Goal: Information Seeking & Learning: Learn about a topic

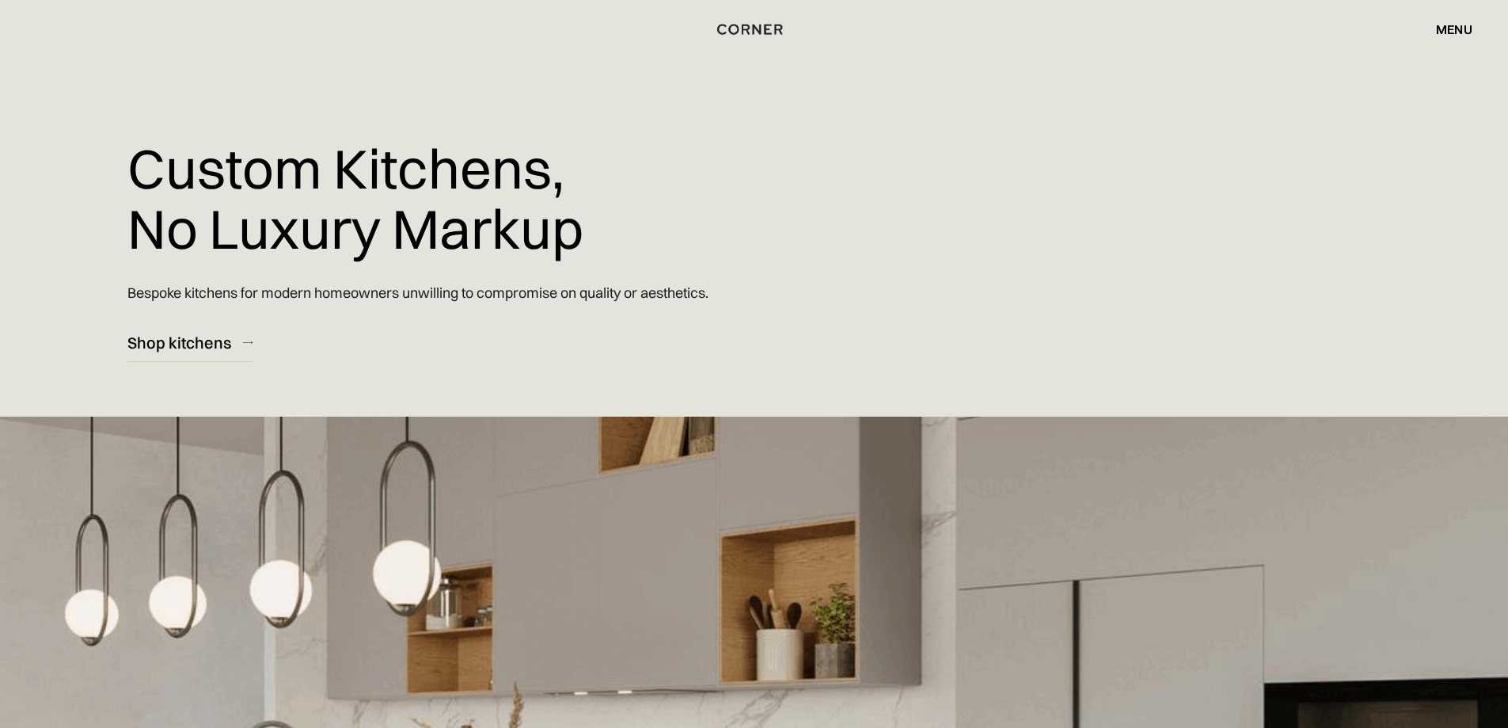
drag, startPoint x: 1484, startPoint y: 0, endPoint x: 866, endPoint y: 145, distance: 634.3
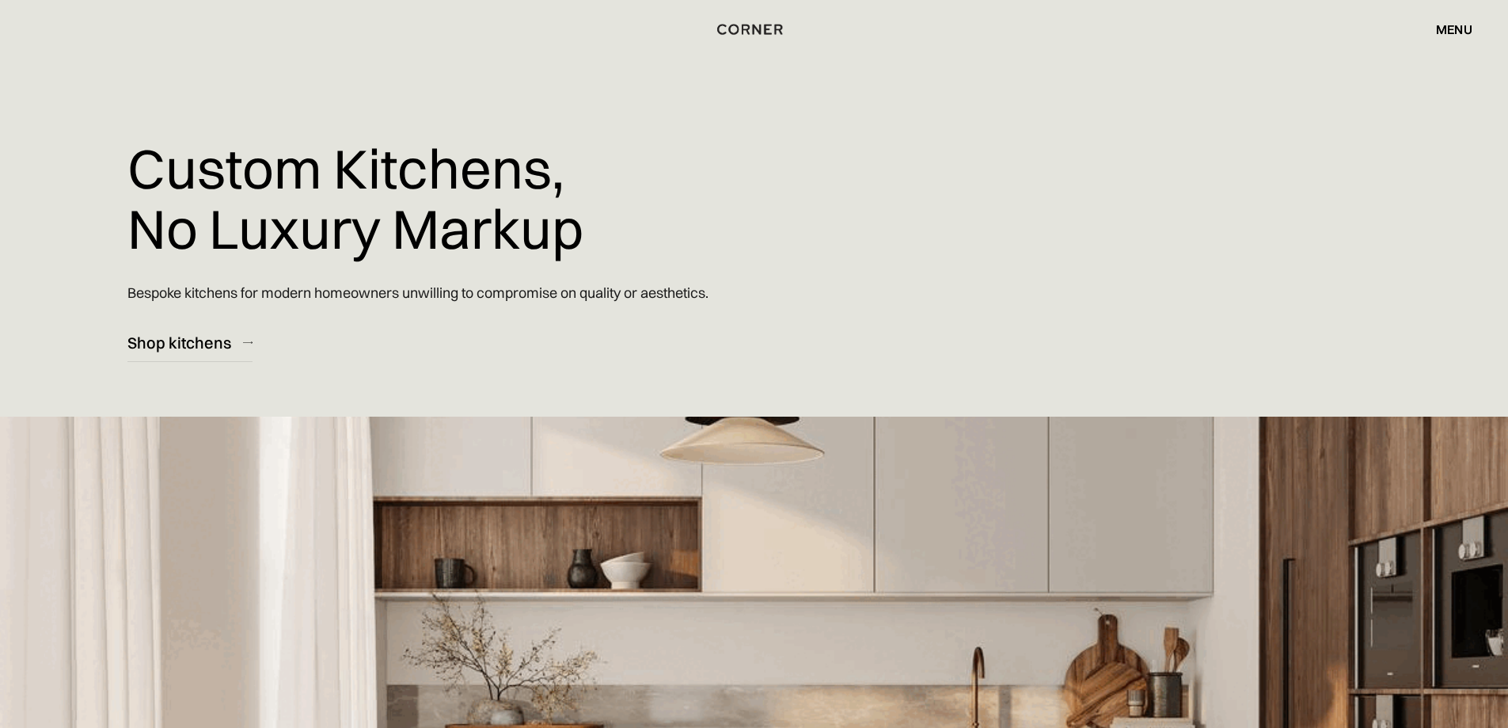
click at [865, 145] on div "Custom Kitchens, No Luxury Markup Bespoke kitchens for modern homeowners unwill…" at bounding box center [563, 181] width 872 height 362
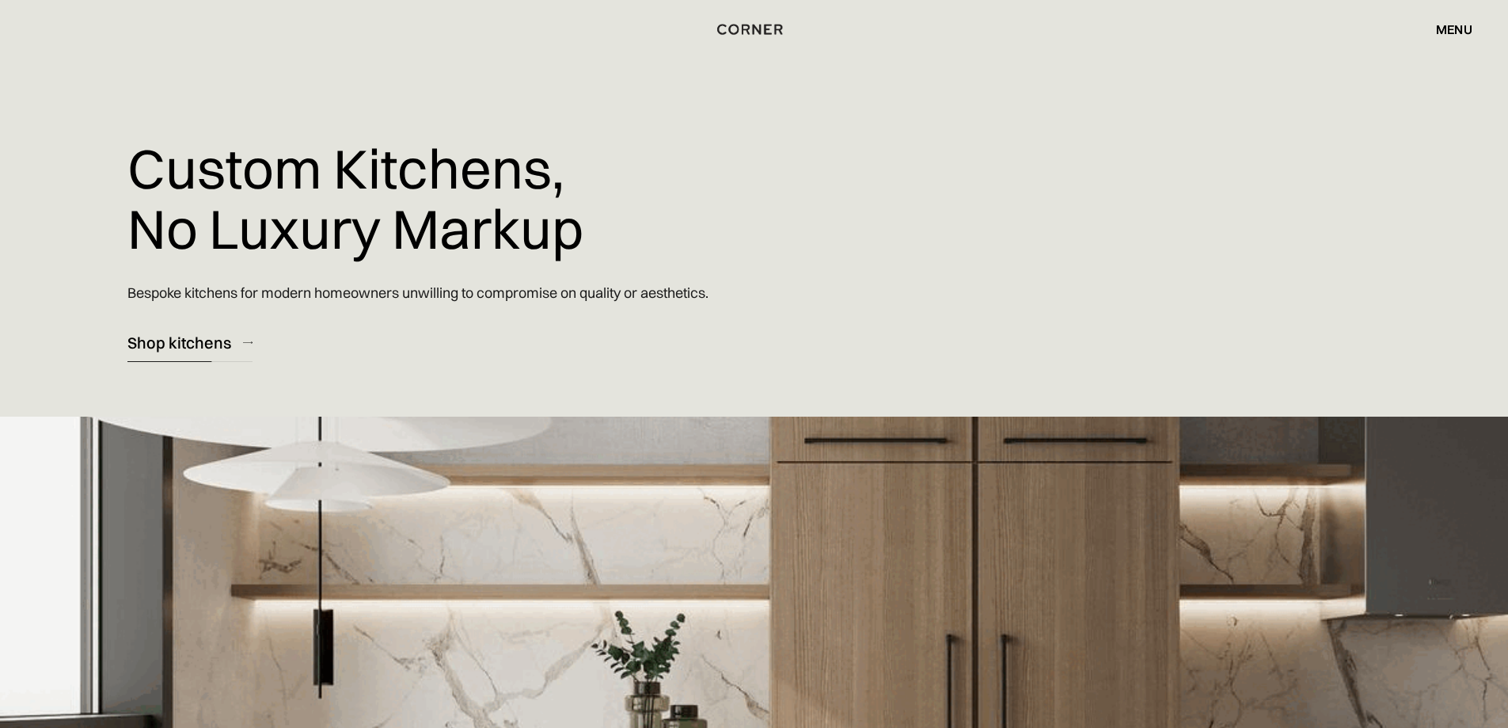
click at [195, 347] on div "Shop kitchens" at bounding box center [179, 342] width 104 height 21
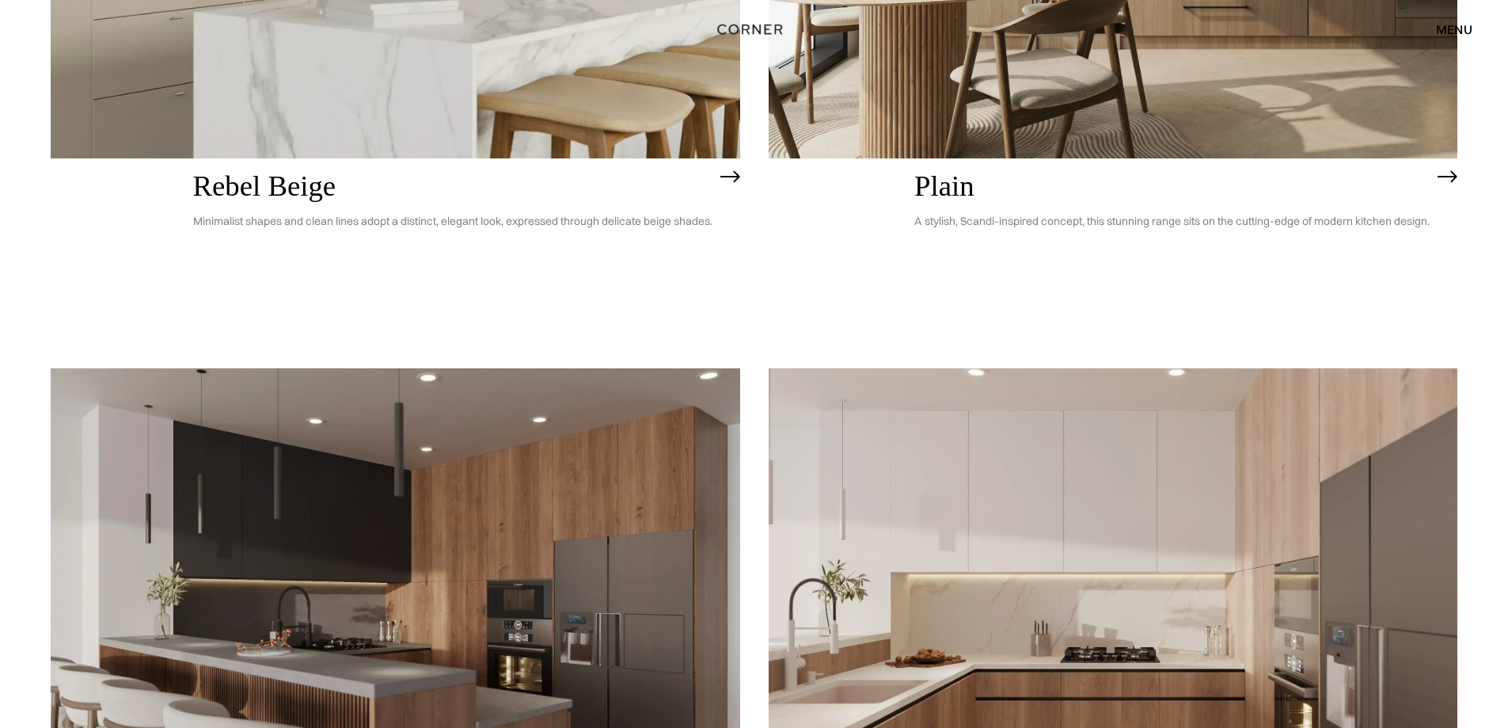
scroll to position [4750, 0]
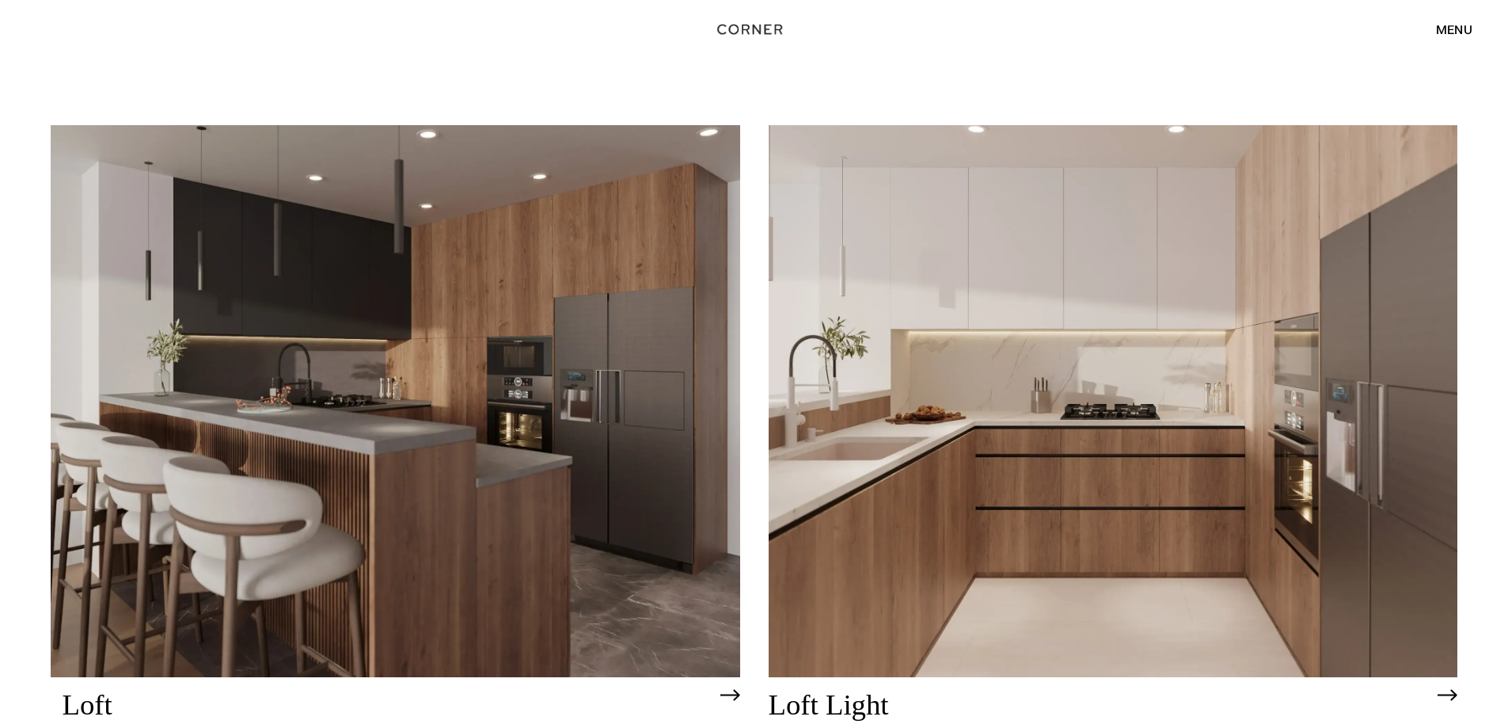
click at [447, 414] on img at bounding box center [396, 400] width 690 height 551
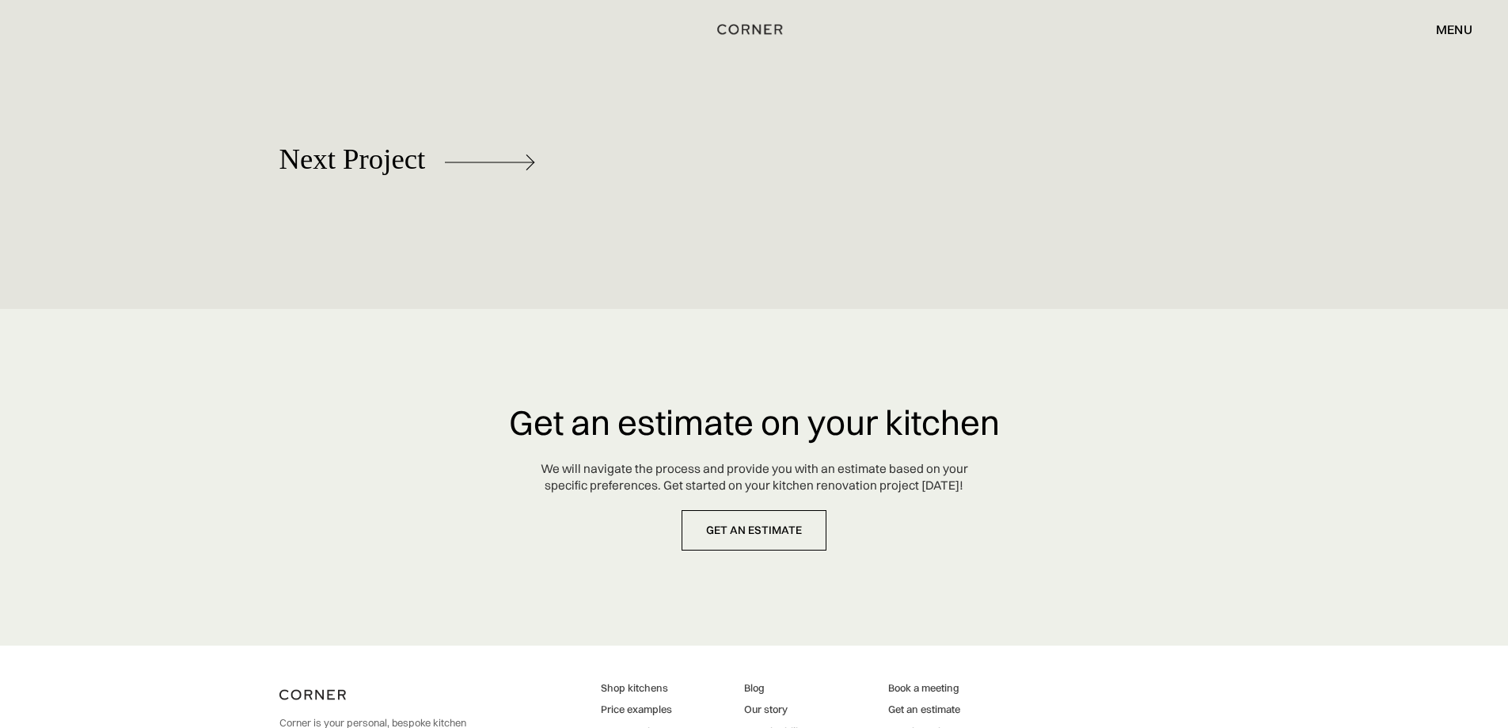
scroll to position [9097, 0]
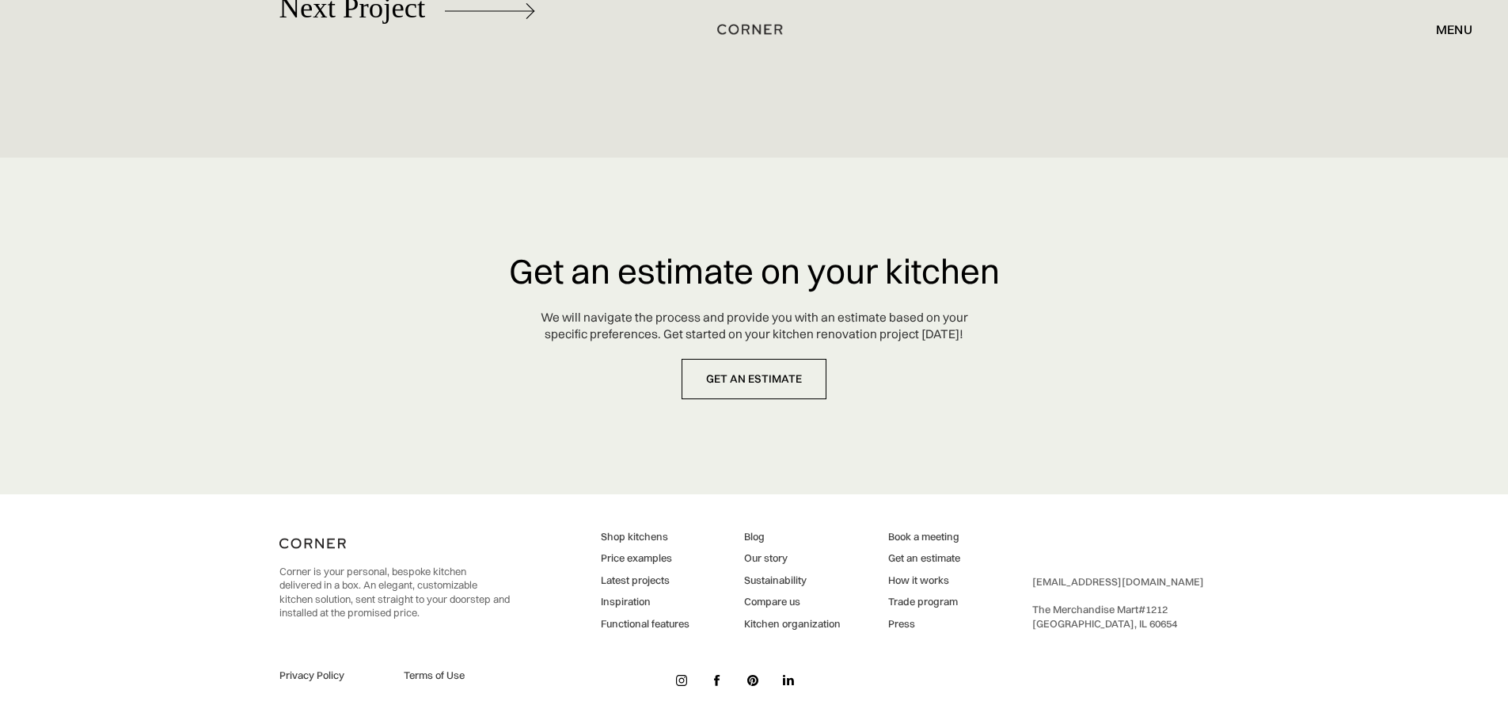
click at [635, 599] on link "Inspiration" at bounding box center [645, 602] width 89 height 14
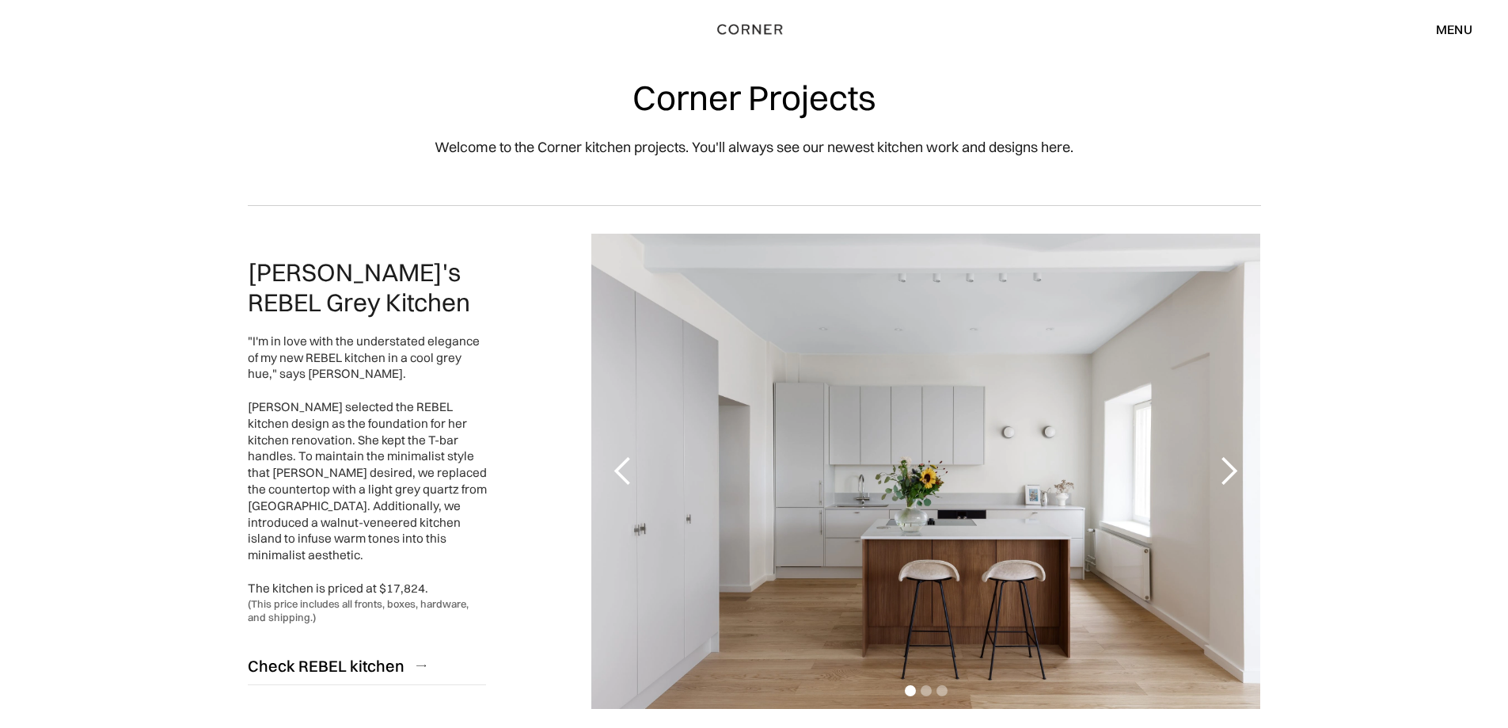
click at [1229, 462] on div "next slide" at bounding box center [1229, 471] width 32 height 32
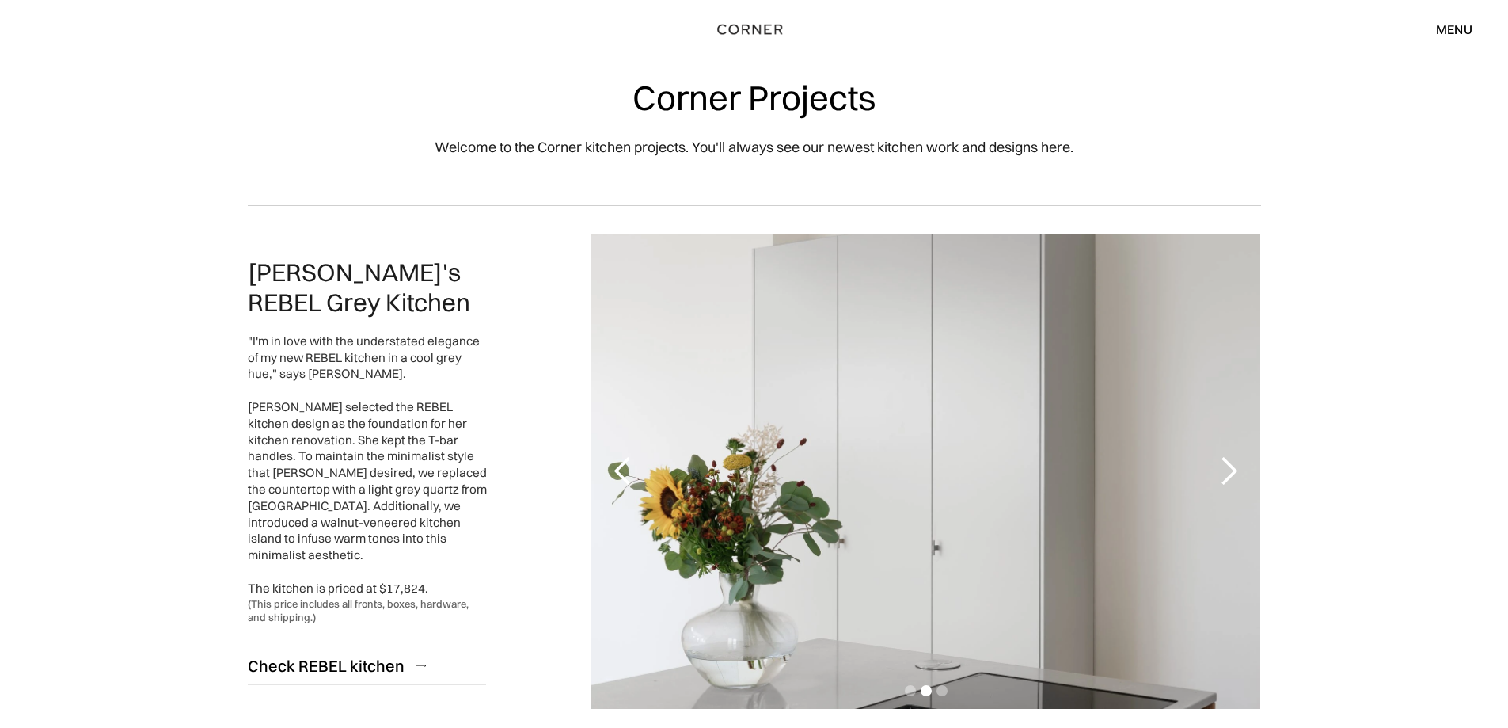
click at [1229, 462] on div "next slide" at bounding box center [1229, 471] width 32 height 32
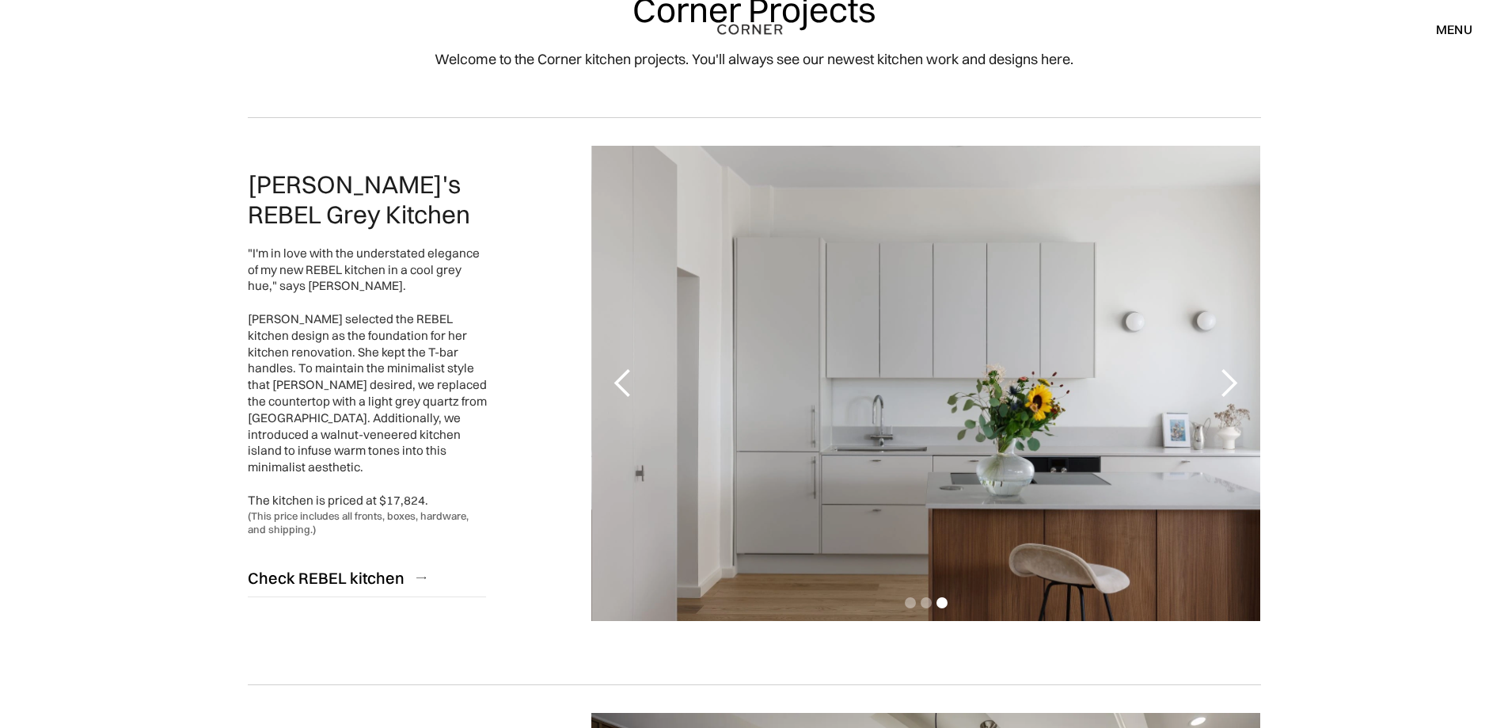
scroll to position [396, 0]
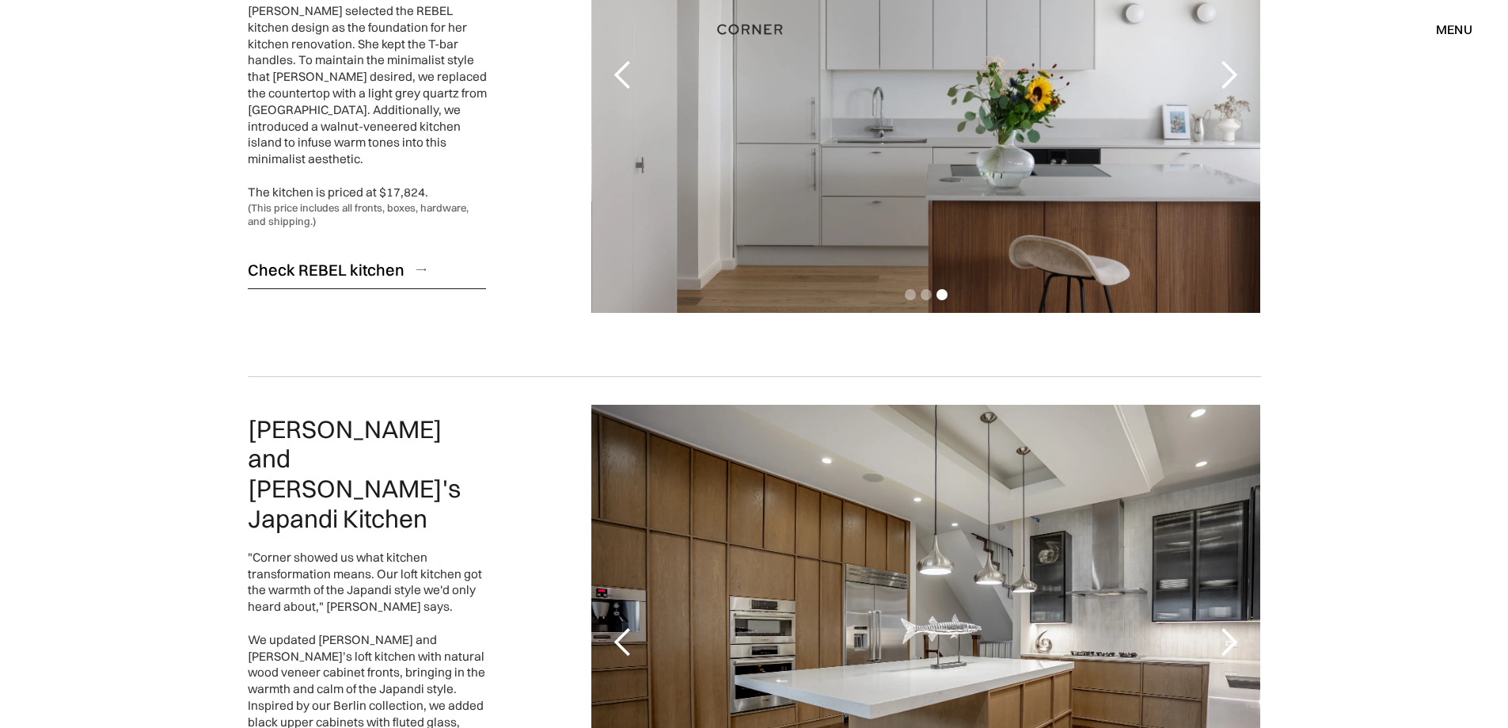
click at [333, 261] on div "Check REBEL kitchen" at bounding box center [326, 269] width 157 height 21
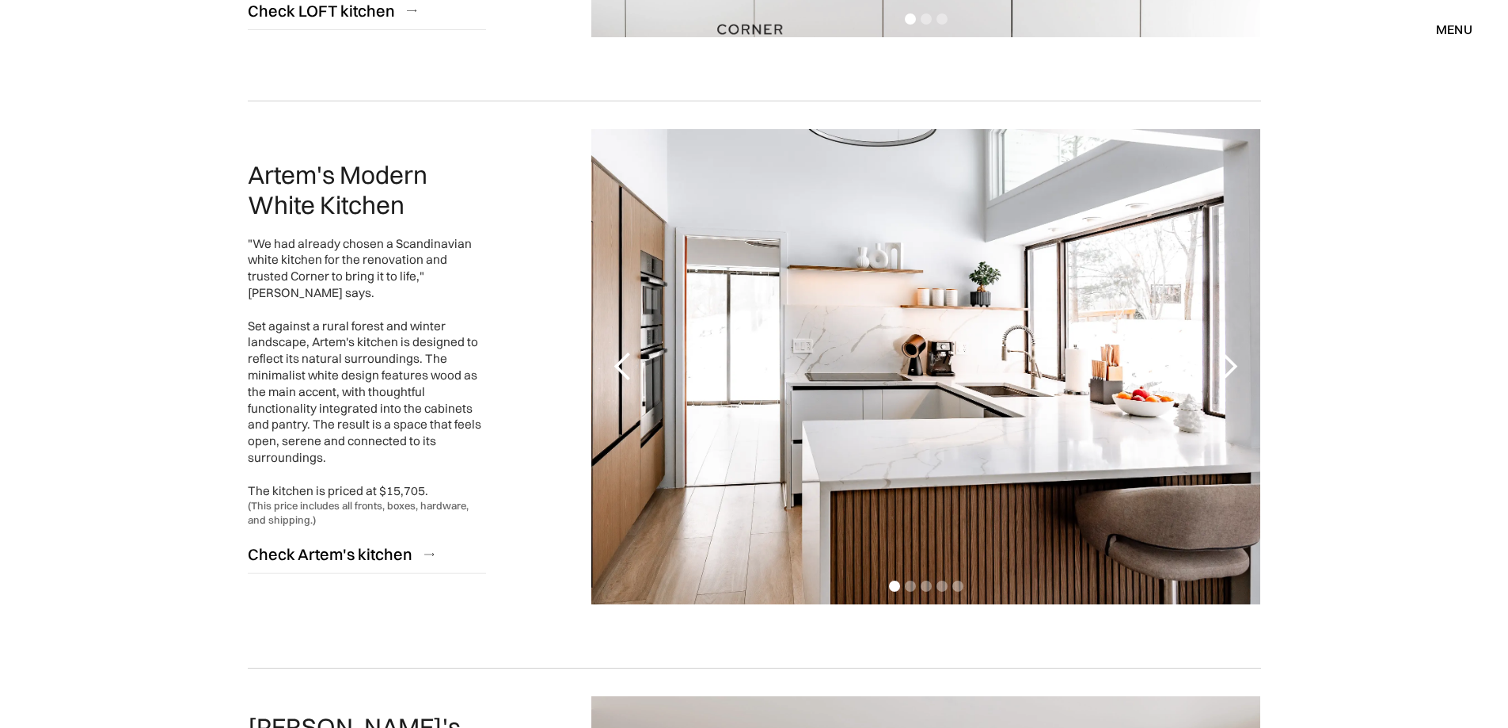
scroll to position [1821, 0]
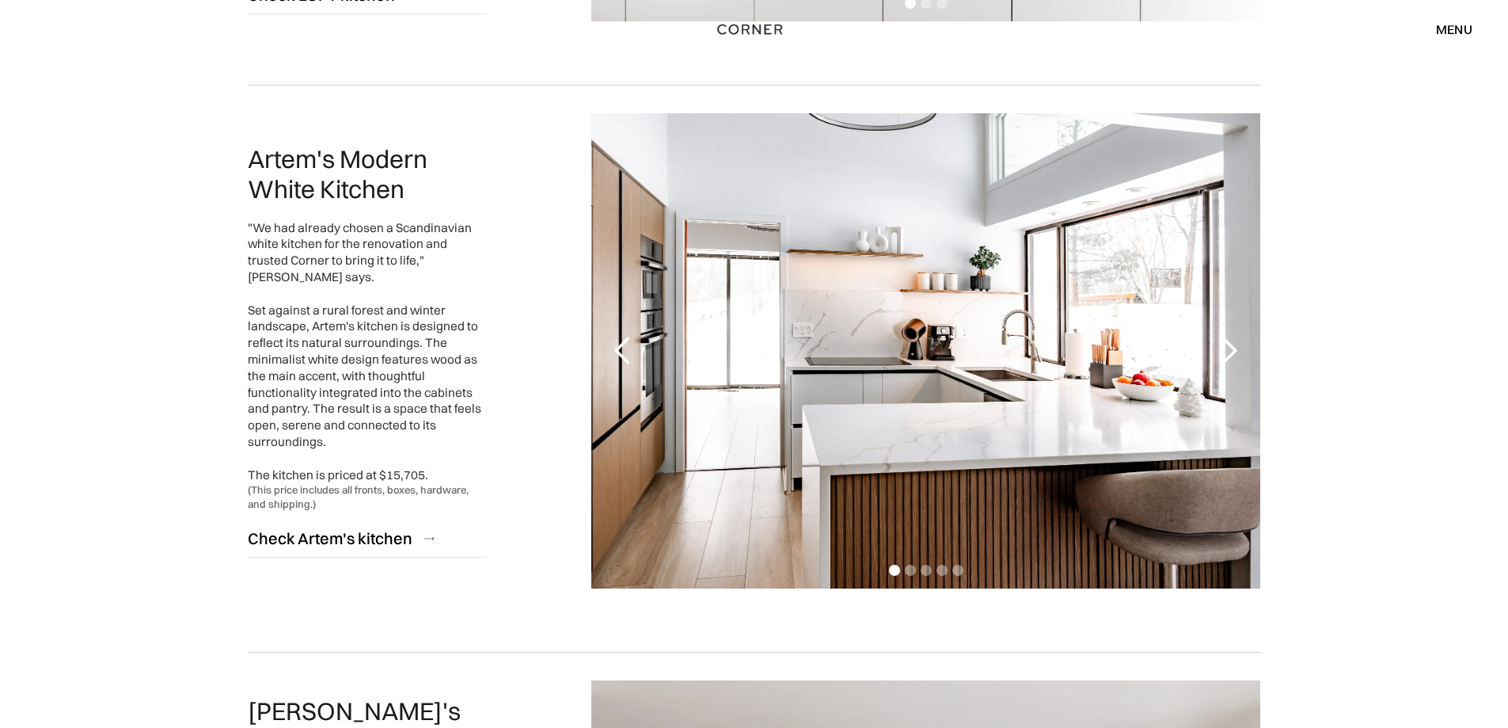
click at [1229, 347] on div "next slide" at bounding box center [1229, 351] width 32 height 32
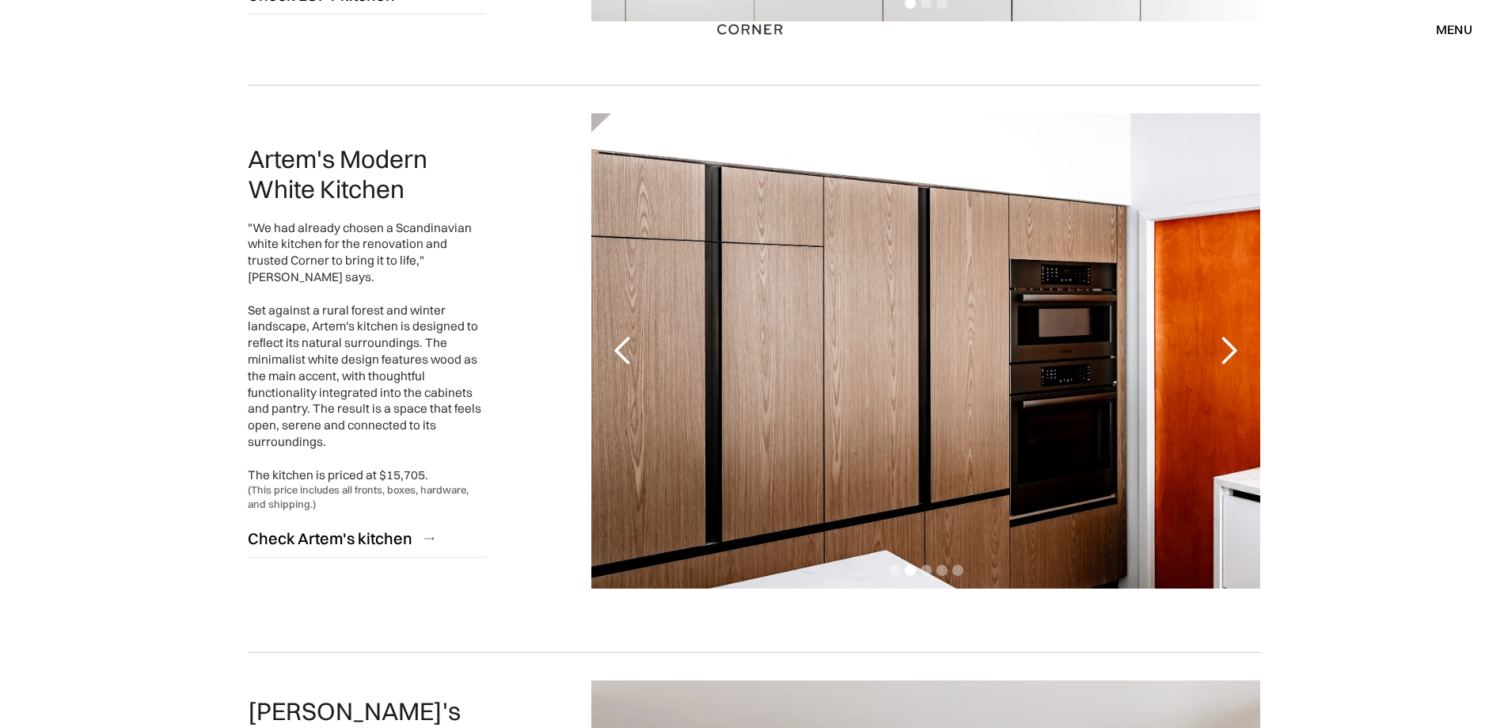
click at [1229, 347] on div "next slide" at bounding box center [1229, 351] width 32 height 32
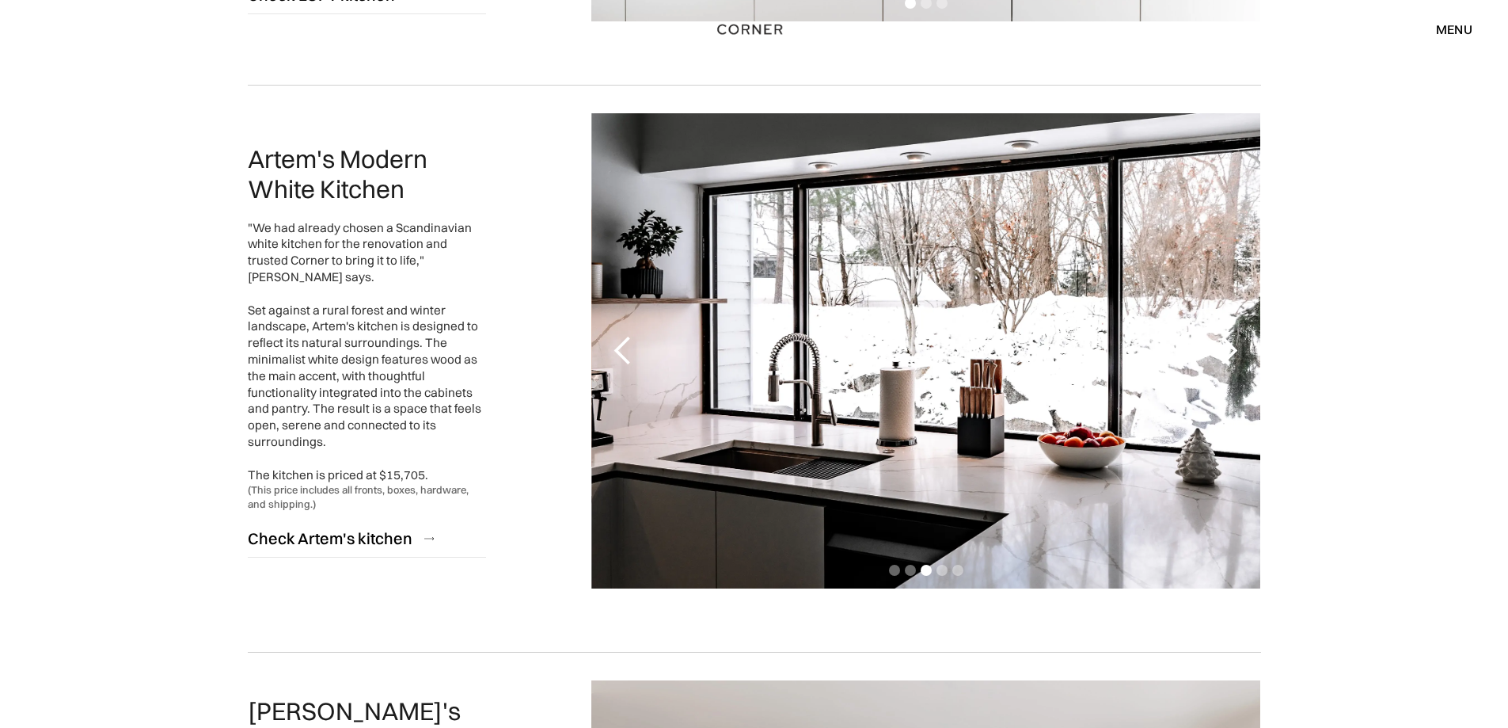
click at [1229, 347] on div "next slide" at bounding box center [1229, 351] width 32 height 32
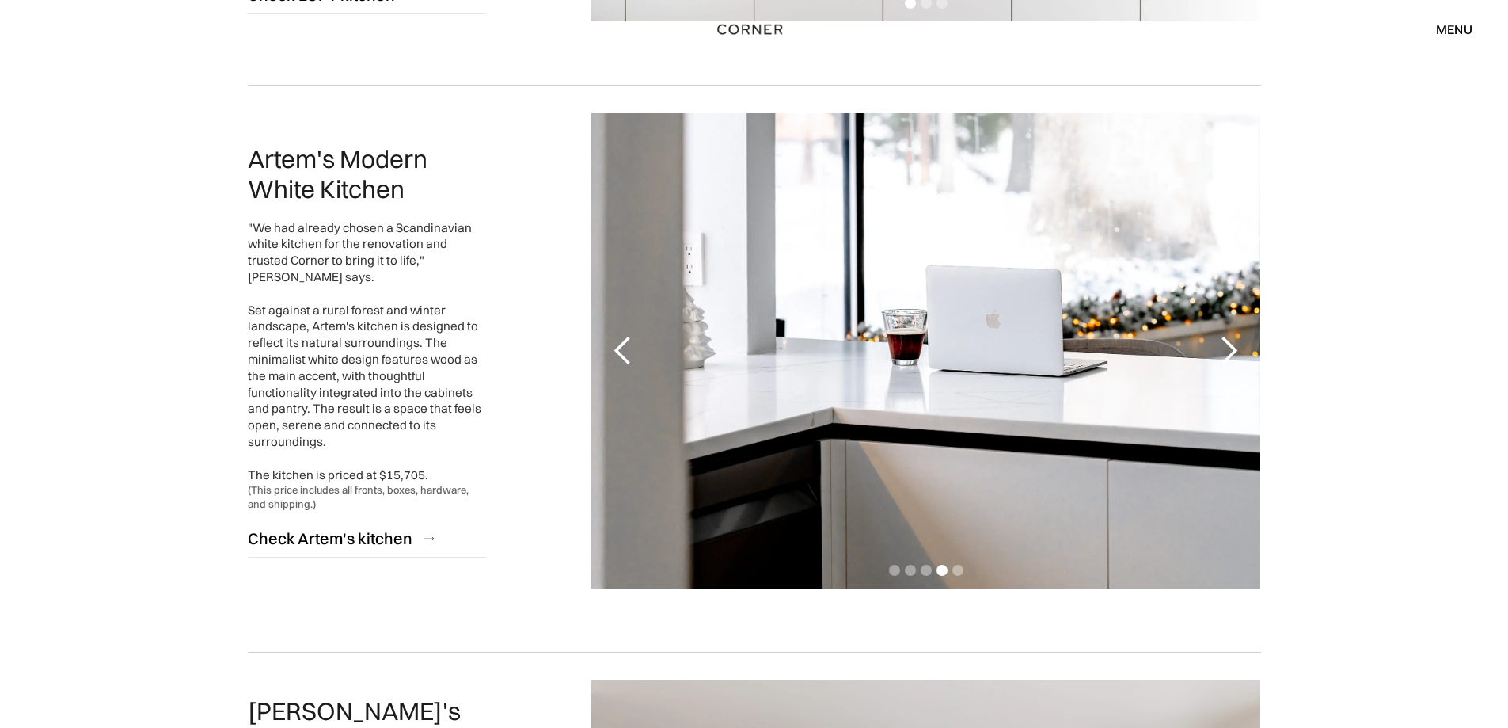
click at [1229, 347] on div "next slide" at bounding box center [1229, 351] width 32 height 32
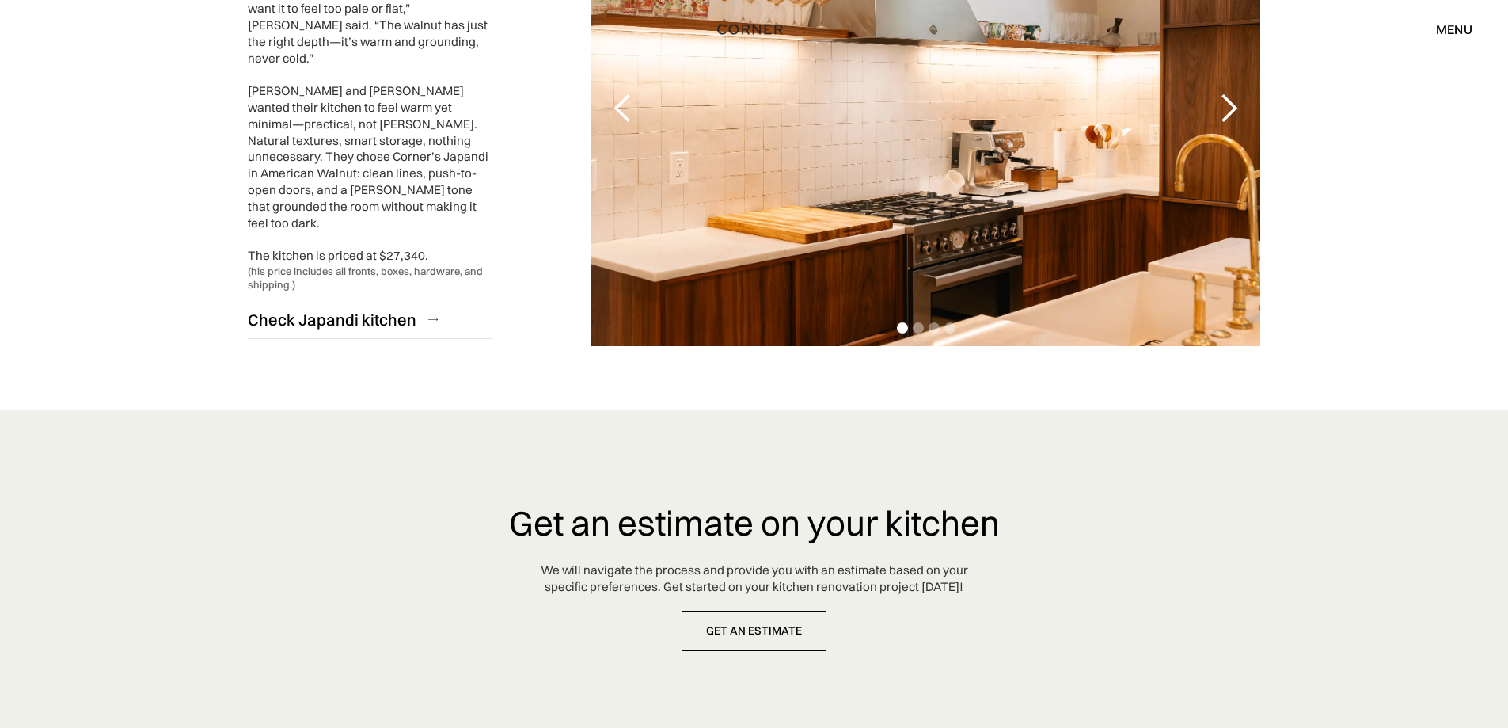
scroll to position [4037, 0]
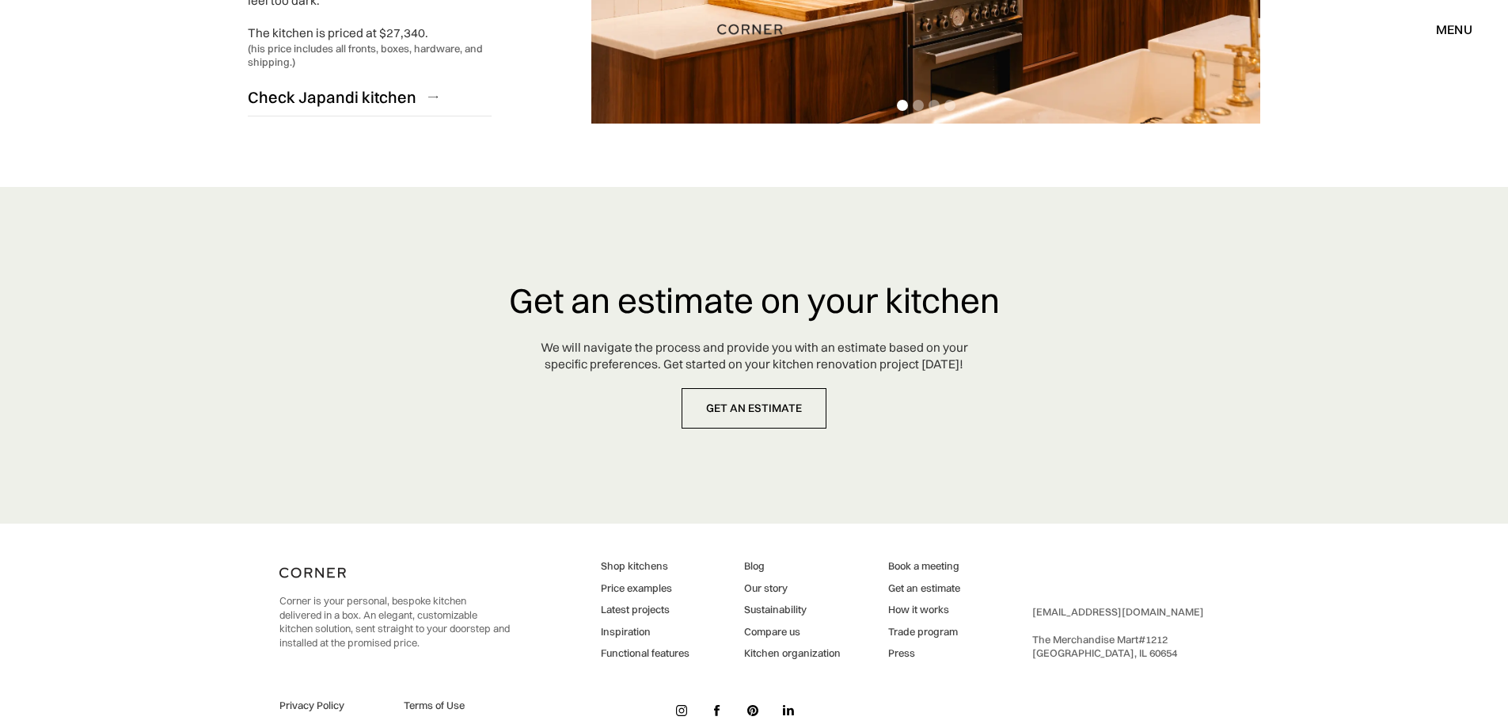
click at [658, 646] on link "Functional features" at bounding box center [645, 653] width 89 height 14
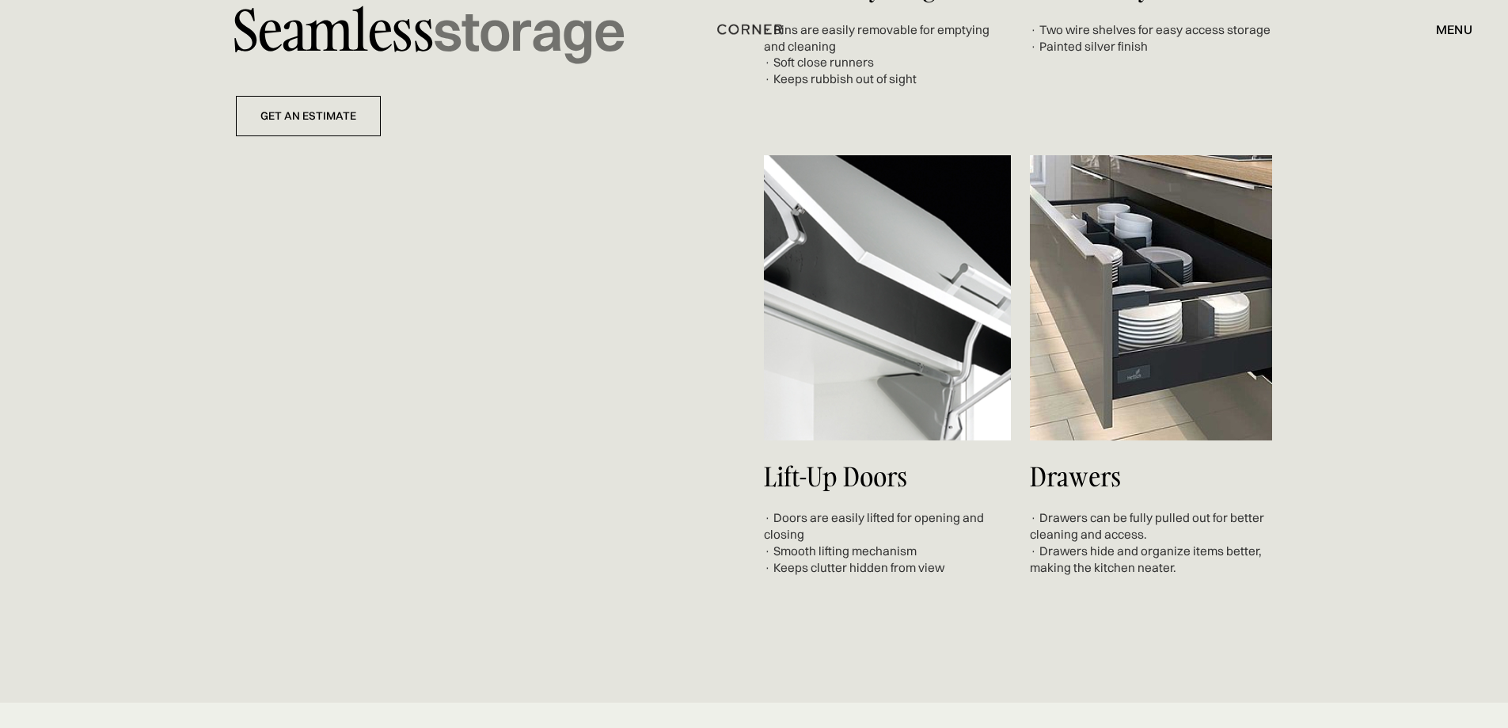
scroll to position [7363, 0]
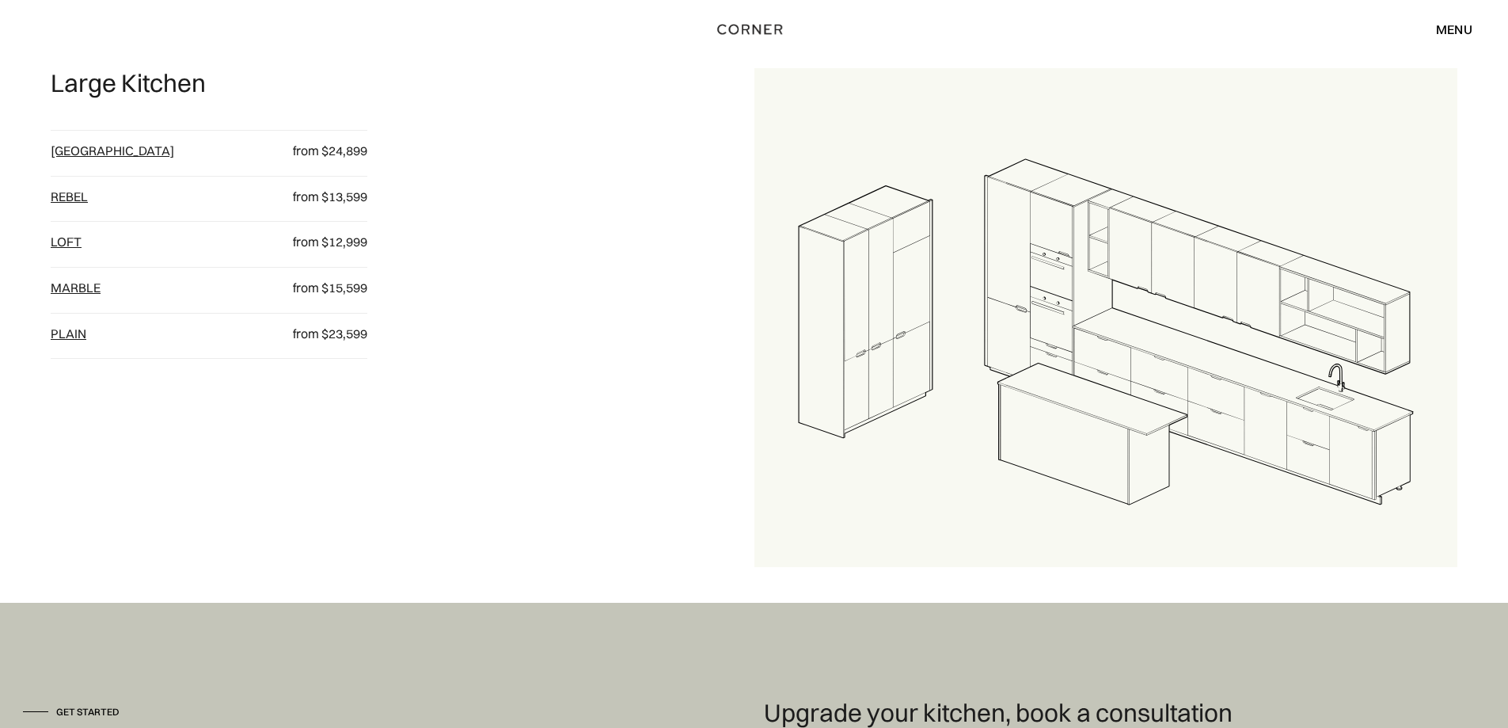
scroll to position [1975, 0]
